Goal: Transaction & Acquisition: Purchase product/service

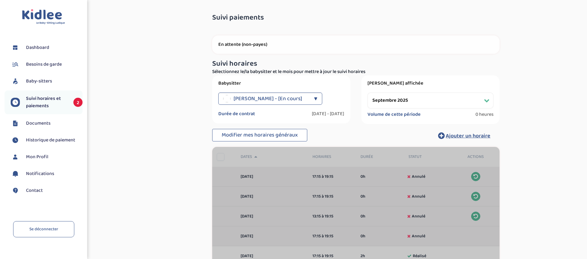
select select "septembre 2025"
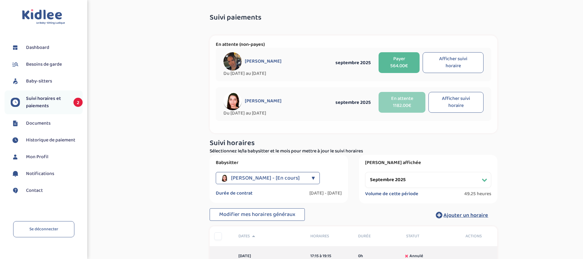
click at [452, 61] on button "Afficher suivi horaire" at bounding box center [452, 62] width 61 height 21
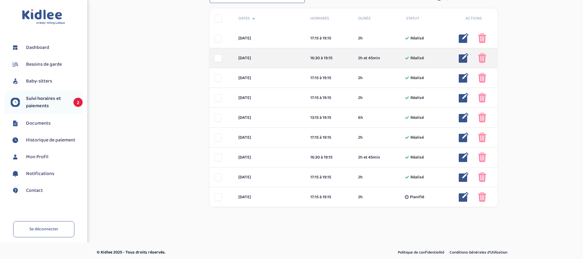
scroll to position [221, 0]
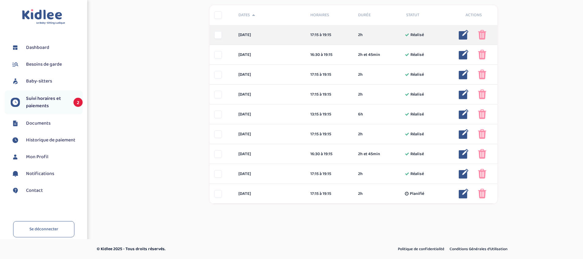
click at [481, 35] on img at bounding box center [482, 35] width 8 height 10
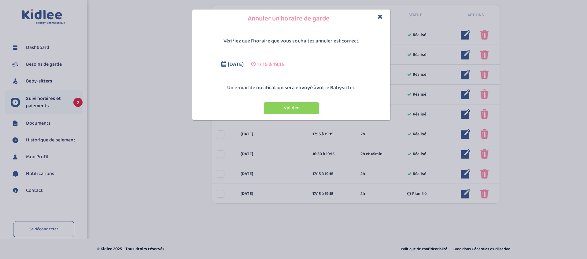
click at [287, 106] on button "Valider" at bounding box center [291, 108] width 55 height 12
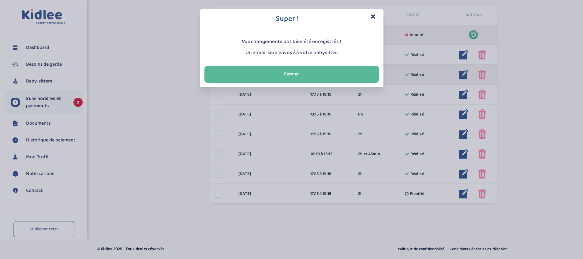
click at [353, 71] on button "Fermer" at bounding box center [291, 74] width 174 height 17
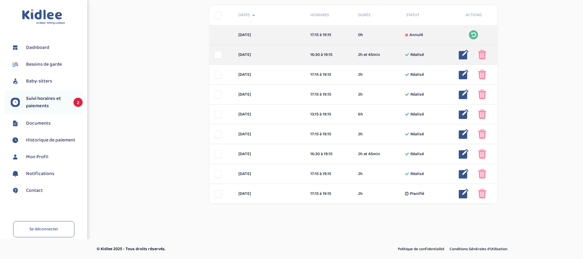
click at [484, 54] on img at bounding box center [482, 55] width 8 height 10
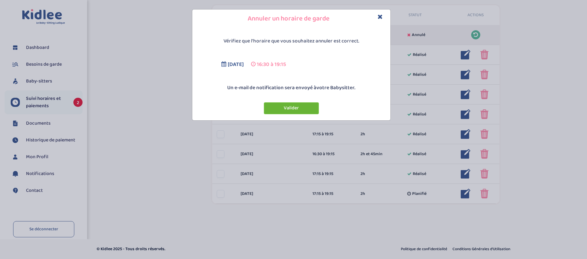
click at [299, 106] on button "Valider" at bounding box center [291, 108] width 55 height 12
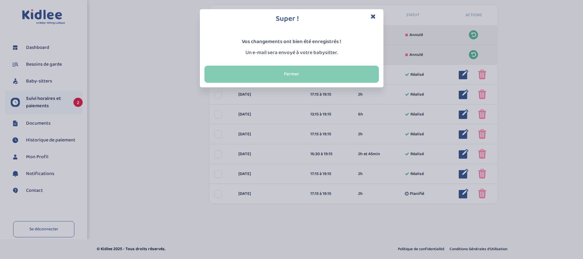
click at [335, 76] on button "Fermer" at bounding box center [291, 74] width 174 height 17
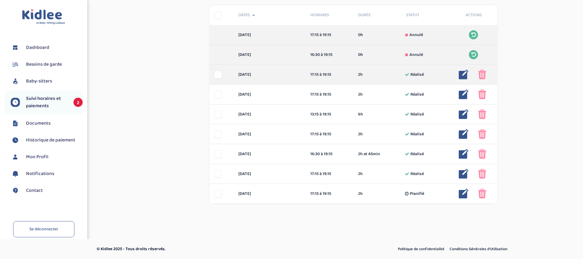
click at [486, 74] on img at bounding box center [482, 75] width 8 height 10
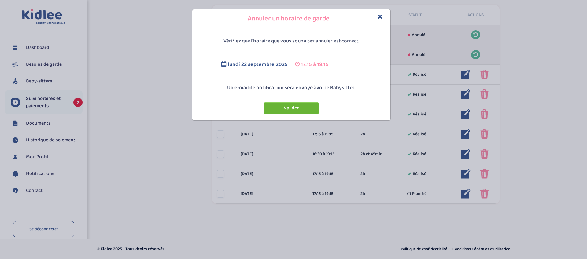
click at [290, 110] on button "Valider" at bounding box center [291, 108] width 55 height 12
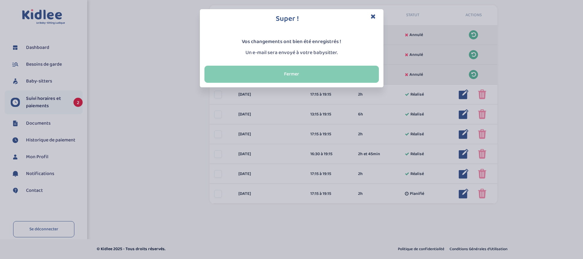
click at [339, 79] on button "Fermer" at bounding box center [291, 74] width 174 height 17
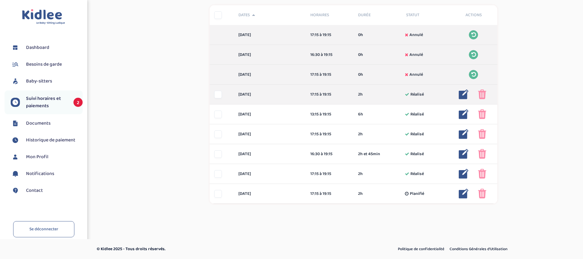
click at [482, 94] on img at bounding box center [482, 95] width 8 height 10
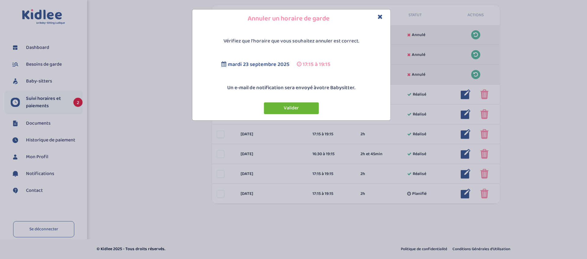
click at [299, 110] on button "Valider" at bounding box center [291, 108] width 55 height 12
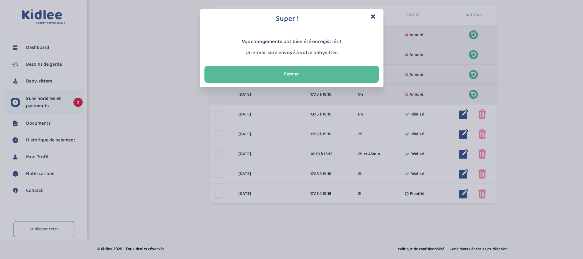
click at [368, 73] on button "Fermer" at bounding box center [291, 74] width 174 height 17
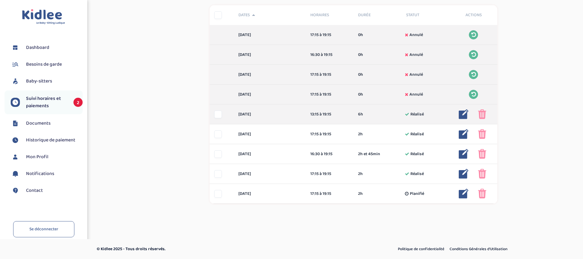
click at [481, 115] on img at bounding box center [482, 114] width 8 height 10
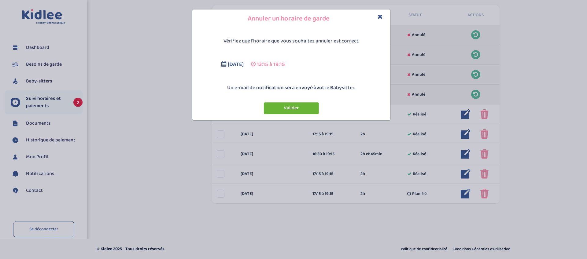
click at [294, 105] on button "Valider" at bounding box center [291, 108] width 55 height 12
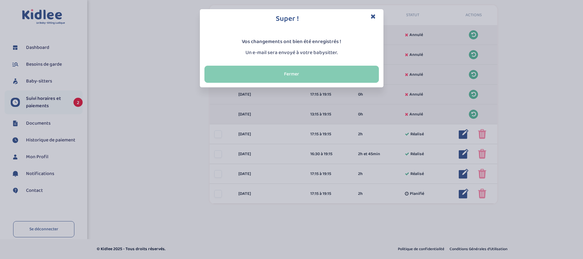
click at [359, 71] on button "Fermer" at bounding box center [291, 74] width 174 height 17
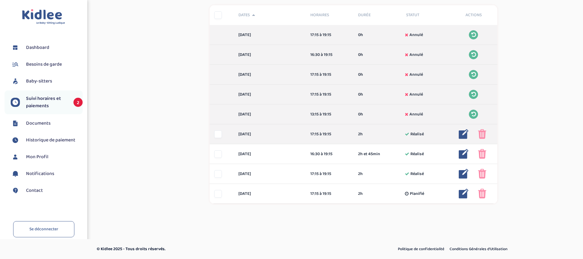
click at [482, 134] on img at bounding box center [482, 134] width 8 height 10
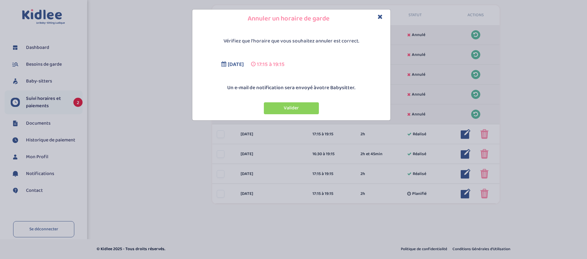
click at [288, 107] on button "Valider" at bounding box center [291, 108] width 55 height 12
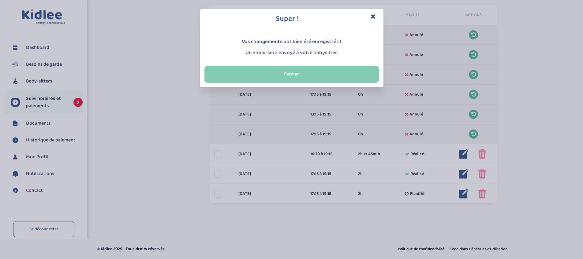
click at [333, 77] on button "Fermer" at bounding box center [291, 74] width 174 height 17
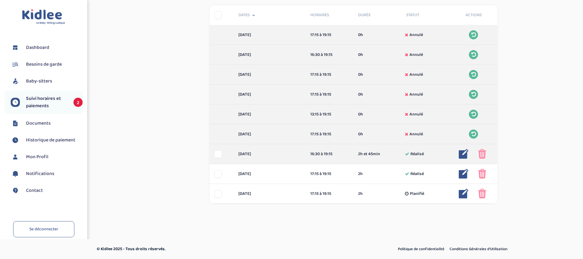
click at [482, 154] on img at bounding box center [482, 154] width 8 height 10
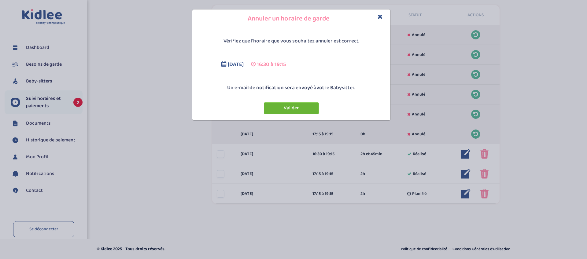
click at [284, 105] on button "Valider" at bounding box center [291, 108] width 55 height 12
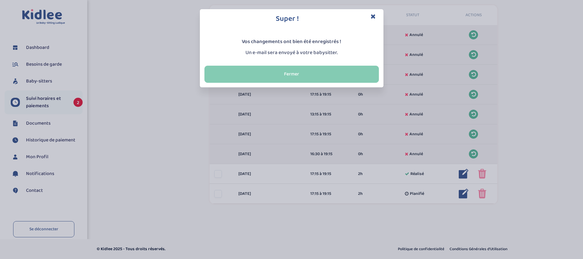
click at [346, 72] on button "Fermer" at bounding box center [291, 74] width 174 height 17
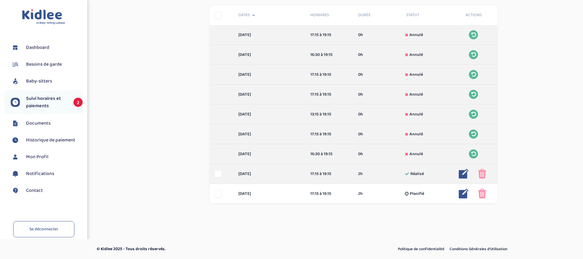
click at [484, 175] on img at bounding box center [482, 174] width 8 height 10
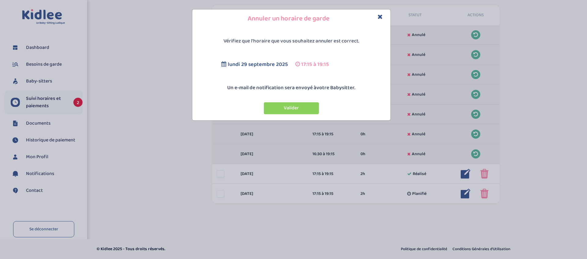
click at [295, 102] on button "Valider" at bounding box center [291, 108] width 55 height 12
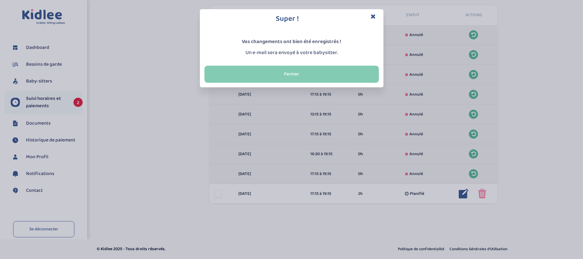
click at [346, 79] on button "Fermer" at bounding box center [291, 74] width 174 height 17
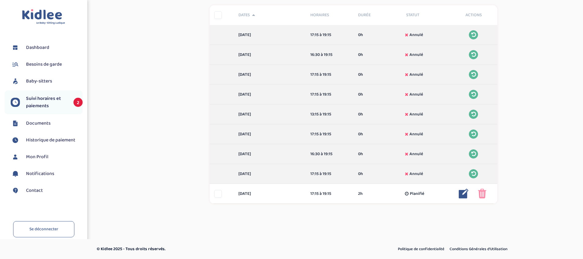
click at [532, 121] on div "Suivi paiements m0APuOcgLkts9NptpZihVT74crWIeNMtPYLFIZv8 En attente (non-payes)…" at bounding box center [353, 6] width 449 height 436
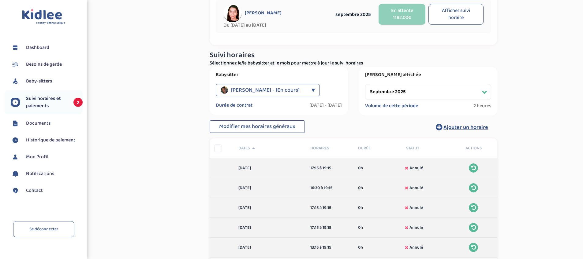
scroll to position [0, 0]
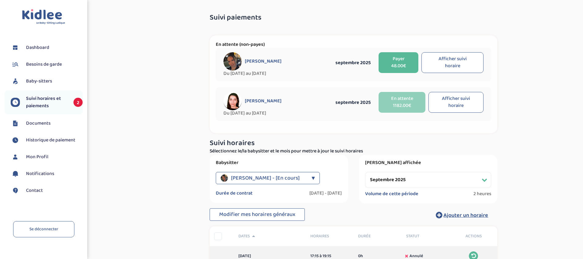
click at [399, 65] on button "Payer 48.00€" at bounding box center [398, 62] width 40 height 21
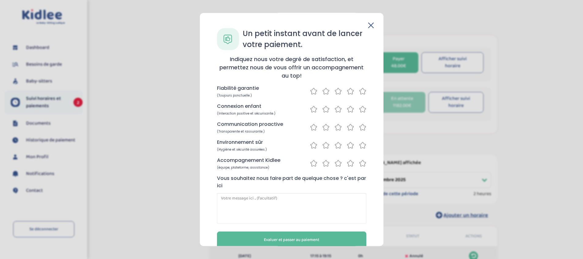
click at [334, 91] on icon at bounding box center [337, 91] width 7 height 8
click at [336, 109] on icon at bounding box center [337, 110] width 7 height 8
click at [337, 128] on icon at bounding box center [337, 128] width 7 height 8
click at [337, 147] on icon at bounding box center [337, 146] width 7 height 8
click at [337, 165] on icon at bounding box center [337, 164] width 7 height 8
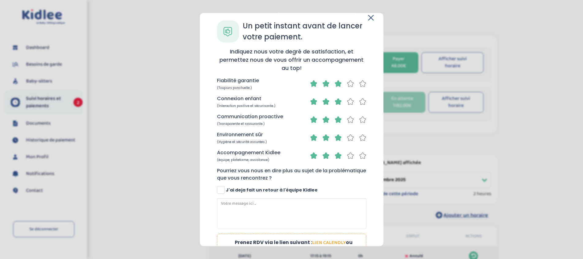
scroll to position [8, 0]
click at [217, 189] on span at bounding box center [221, 190] width 8 height 8
click at [219, 191] on input "J'ai deja fait un retour à l'équipe Kidlee" at bounding box center [221, 193] width 4 height 4
click at [222, 189] on span at bounding box center [221, 190] width 8 height 8
click at [222, 191] on input "J'ai deja fait un retour à l'équipe Kidlee" at bounding box center [221, 193] width 4 height 4
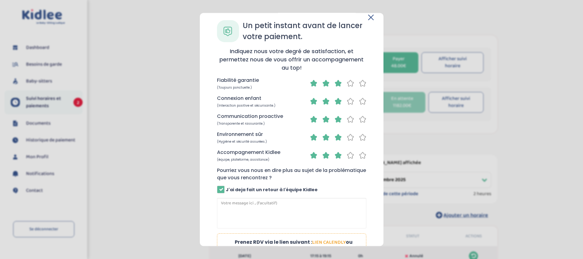
checkbox input "false"
click at [265, 197] on div "Pourriez vous nous en dire plus au sujet de la problématique que vous rencontre…" at bounding box center [291, 203] width 149 height 72
click at [277, 220] on textarea at bounding box center [291, 213] width 149 height 31
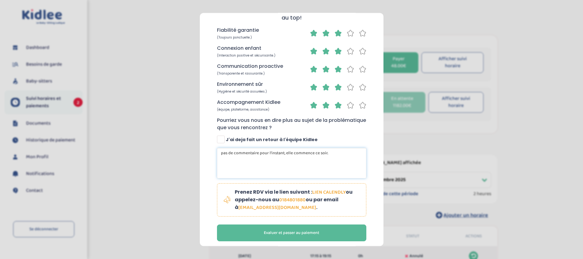
scroll to position [63, 0]
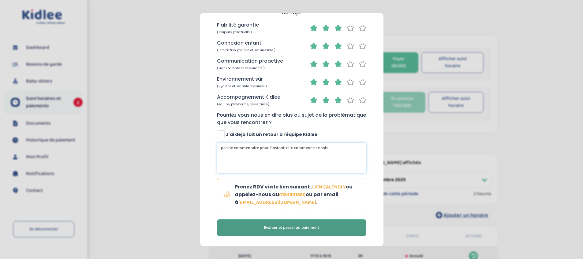
type textarea "pas de commentaire pour l'instant, elle commence ce soir."
click at [264, 228] on span "Evaluer et passer au paiement" at bounding box center [291, 228] width 55 height 6
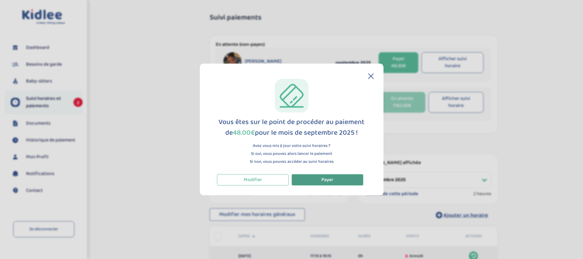
click at [334, 180] on button "Payer" at bounding box center [327, 179] width 72 height 11
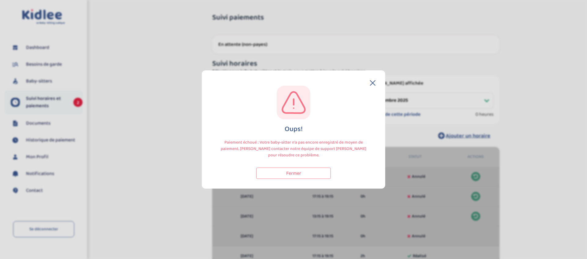
select select "septembre 2025"
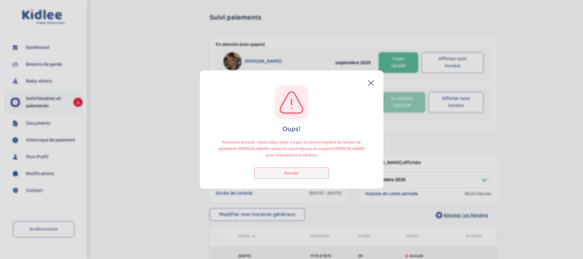
click at [282, 175] on button "Fermer" at bounding box center [291, 173] width 75 height 11
